Goal: Transaction & Acquisition: Purchase product/service

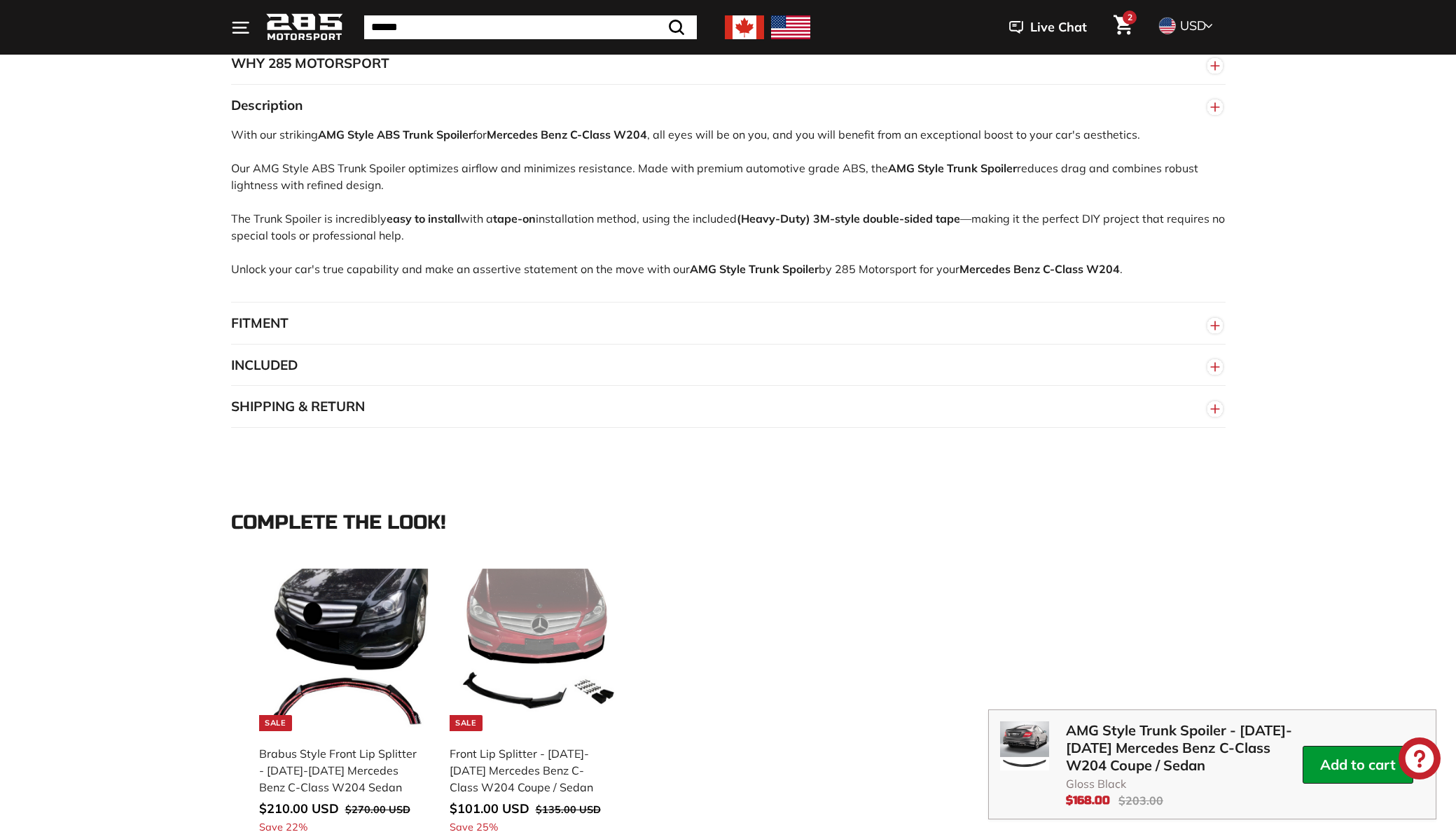
scroll to position [1678, 0]
